Goal: Task Accomplishment & Management: Manage account settings

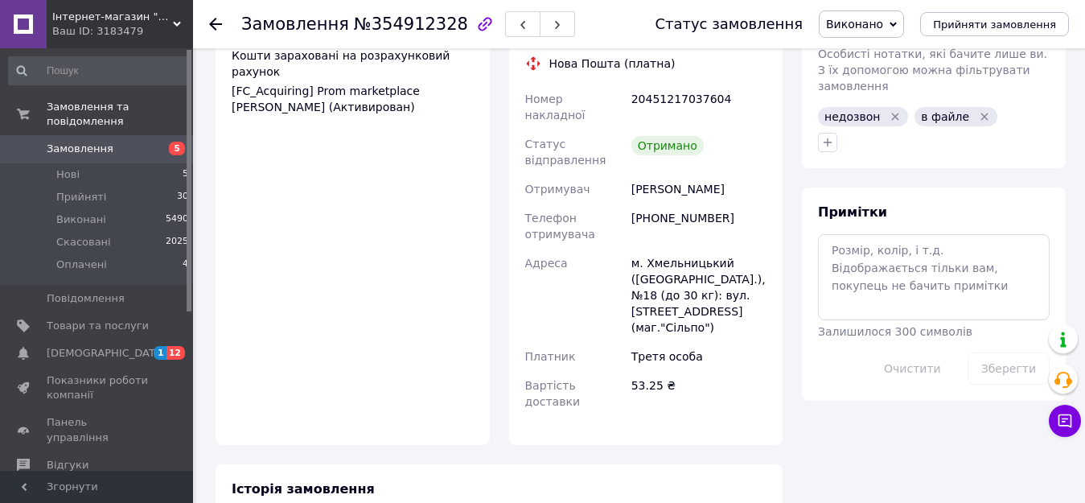
scroll to position [804, 0]
drag, startPoint x: 709, startPoint y: 102, endPoint x: 652, endPoint y: 113, distance: 58.2
click at [652, 203] on div "[PHONE_NUMBER]" at bounding box center [699, 225] width 142 height 45
copy div "0680271035"
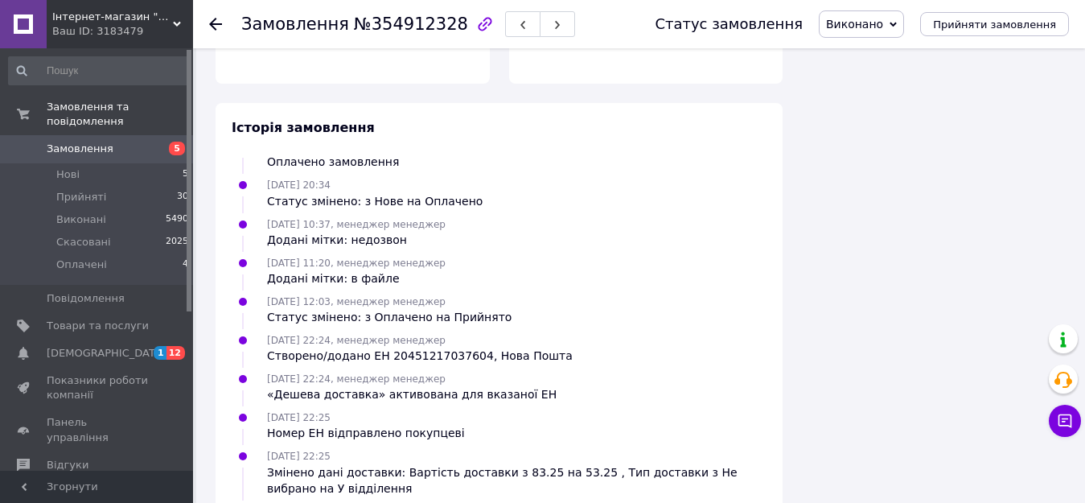
scroll to position [1186, 0]
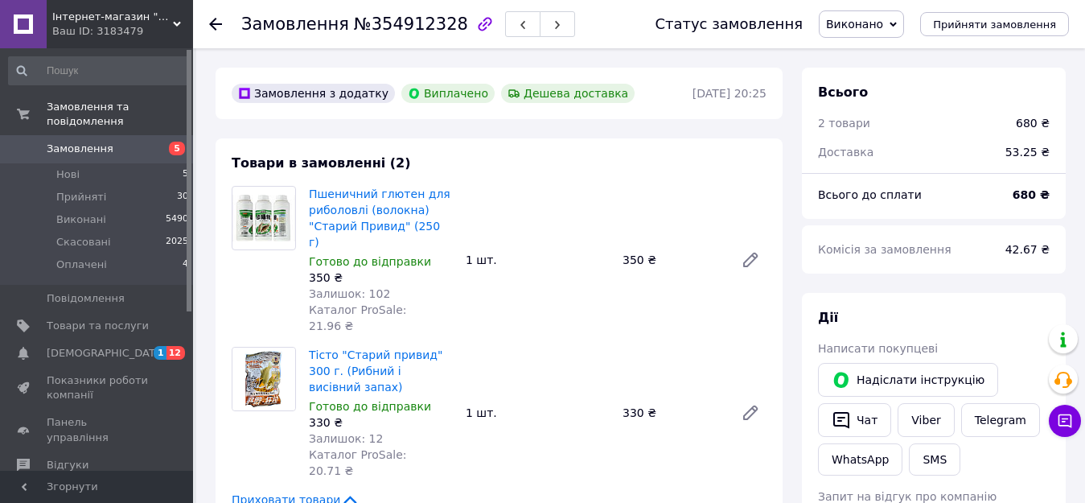
scroll to position [222, 0]
drag, startPoint x: 439, startPoint y: 24, endPoint x: 362, endPoint y: 27, distance: 77.3
click at [362, 27] on span "№354912328" at bounding box center [411, 23] width 114 height 19
copy span "354912328"
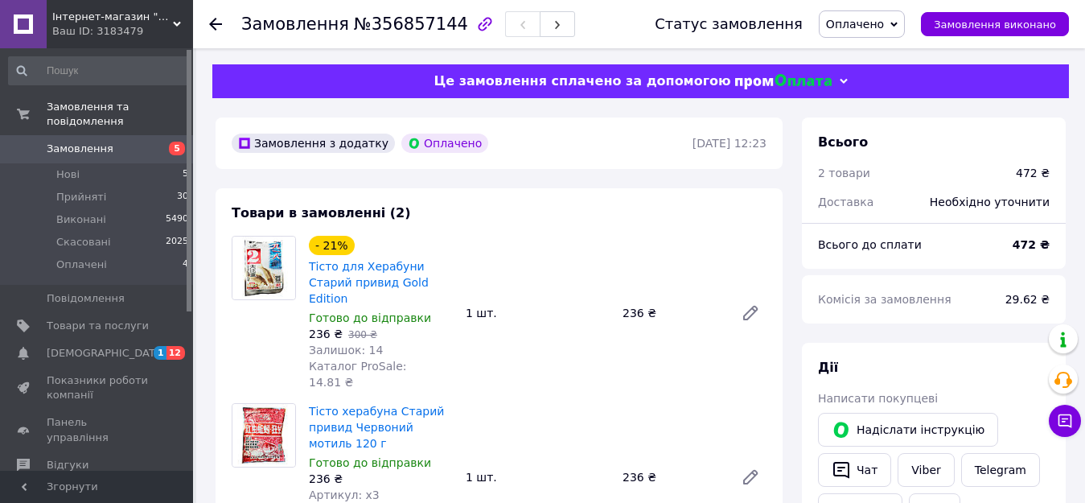
click at [877, 21] on span "Оплачено" at bounding box center [855, 24] width 58 height 13
click at [868, 60] on li "Прийнято" at bounding box center [862, 56] width 84 height 24
click at [212, 20] on icon at bounding box center [215, 24] width 13 height 13
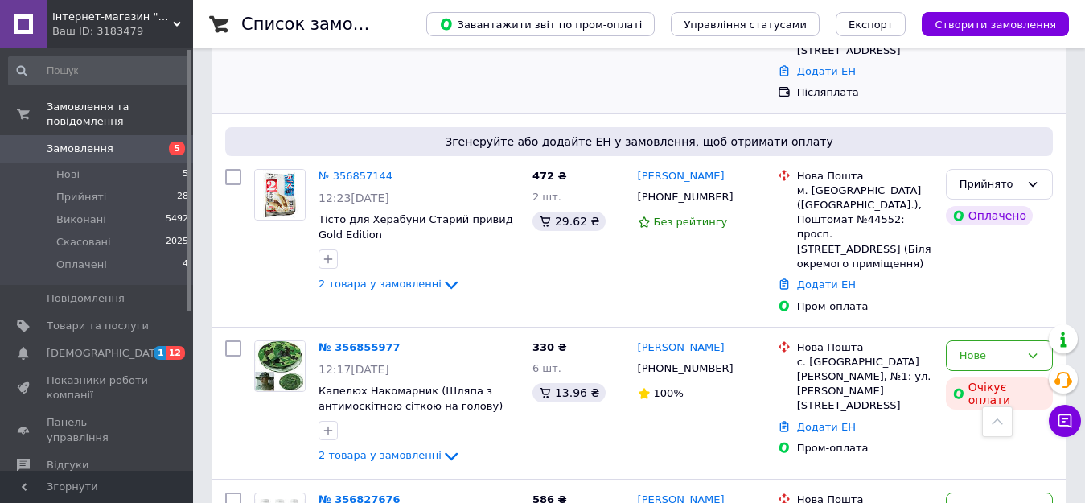
scroll to position [563, 0]
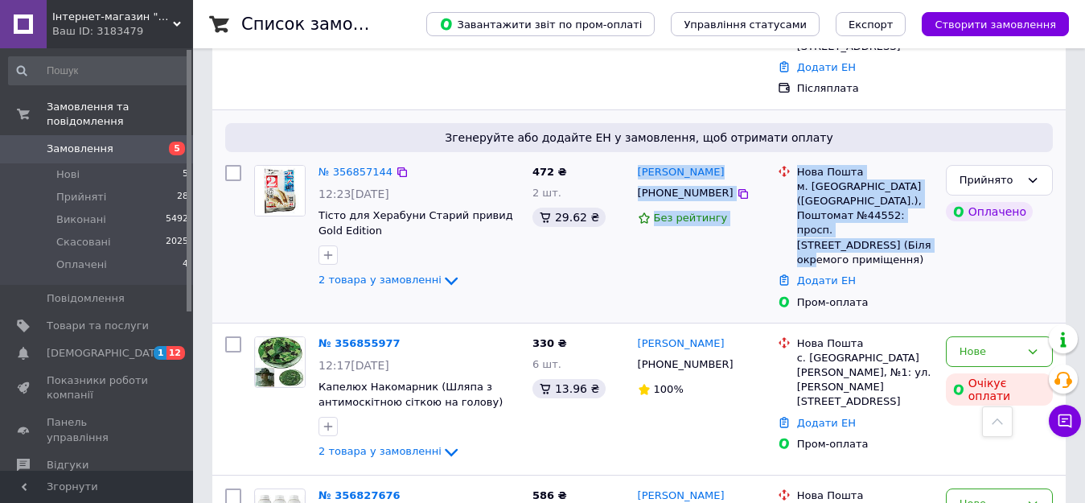
drag, startPoint x: 638, startPoint y: 104, endPoint x: 914, endPoint y: 173, distance: 284.4
click at [914, 173] on div "№ 356857144 12:23, 12.08.2025 Тісто для Херабуни Старий привид Gold Edition 2 т…" at bounding box center [639, 237] width 841 height 158
copy div "Андрій Ямчук +380508406062 Без рейтингу Нова Пошта м. Київ (Київська обл.), Пош…"
